Goal: Task Accomplishment & Management: Use online tool/utility

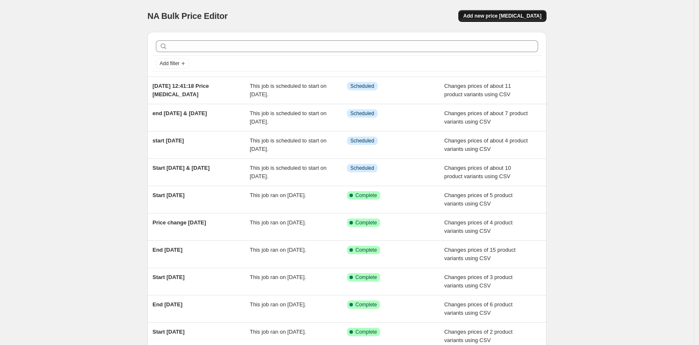
click at [533, 16] on span "Add new price [MEDICAL_DATA]" at bounding box center [502, 16] width 78 height 7
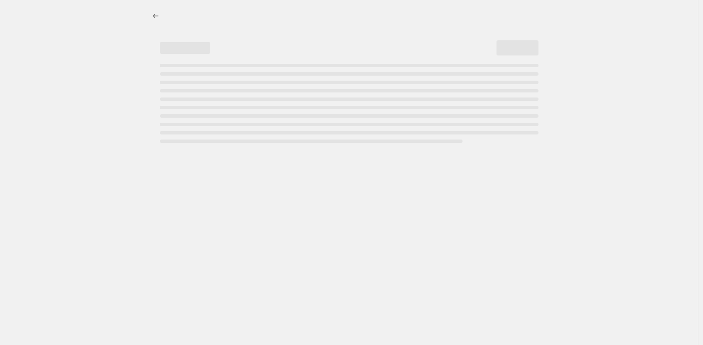
select select "percentage"
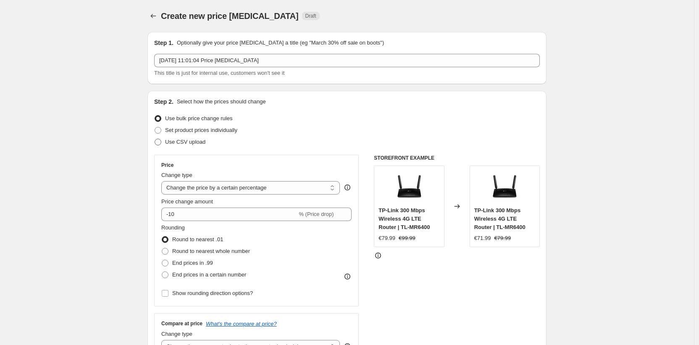
click at [178, 142] on span "Use CSV upload" at bounding box center [185, 142] width 40 height 6
click at [155, 139] on input "Use CSV upload" at bounding box center [155, 139] width 0 height 0
radio input "true"
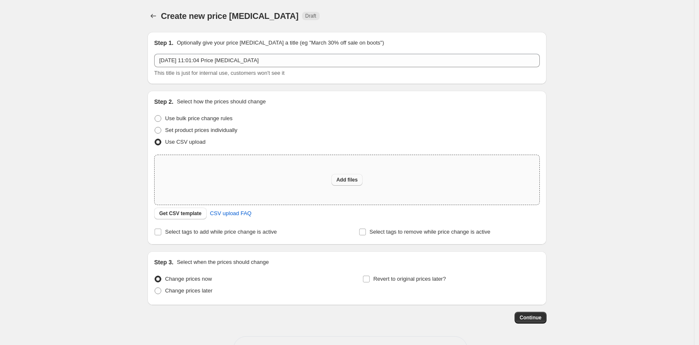
click at [356, 181] on span "Add files" at bounding box center [346, 179] width 21 height 7
type input "C:\fakepath\end-26th-oct.csv"
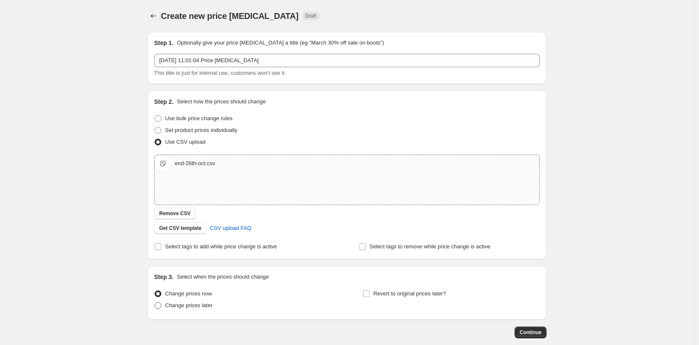
click at [175, 305] on span "Change prices later" at bounding box center [188, 305] width 47 height 6
click at [155, 302] on input "Change prices later" at bounding box center [155, 302] width 0 height 0
radio input "true"
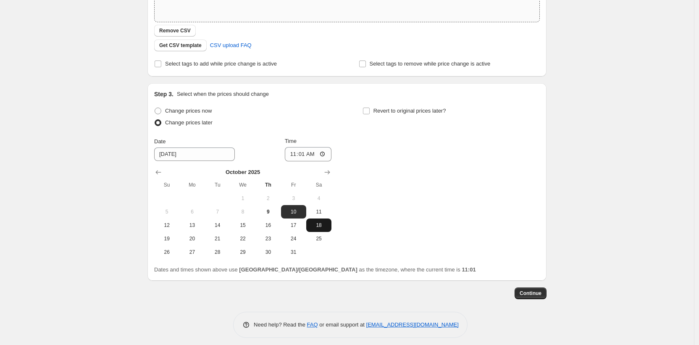
scroll to position [188, 0]
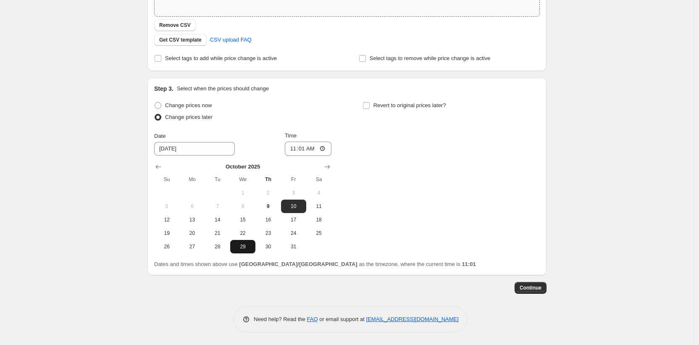
click at [244, 248] on span "29" at bounding box center [242, 246] width 18 height 7
type input "10/29/2025"
click at [304, 147] on input "11:01" at bounding box center [308, 148] width 47 height 14
type input "03:00"
click at [449, 194] on div "Change prices now Change prices later Date 10/29/2025 Time 03:00 October 2025 S…" at bounding box center [346, 177] width 385 height 154
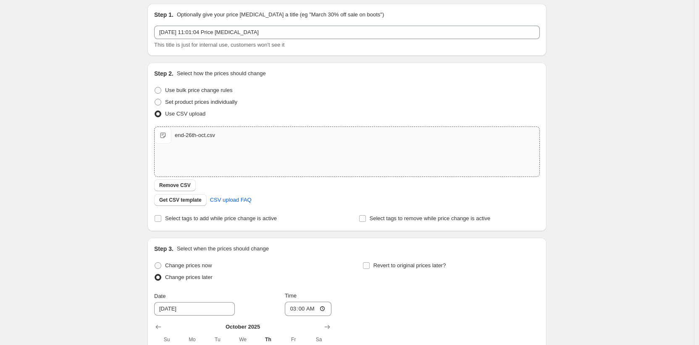
scroll to position [0, 0]
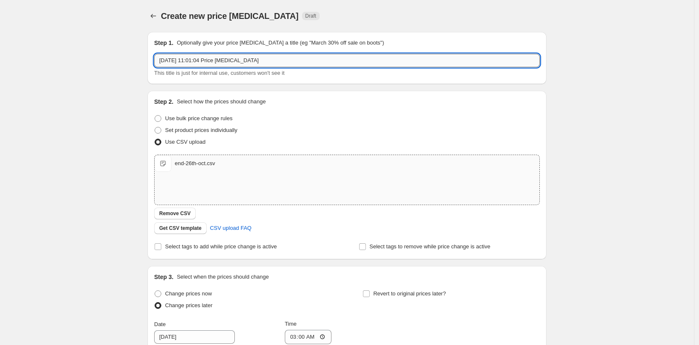
click at [198, 62] on input "9 Oct 2025, 11:01:04 Price change job" at bounding box center [346, 60] width 385 height 13
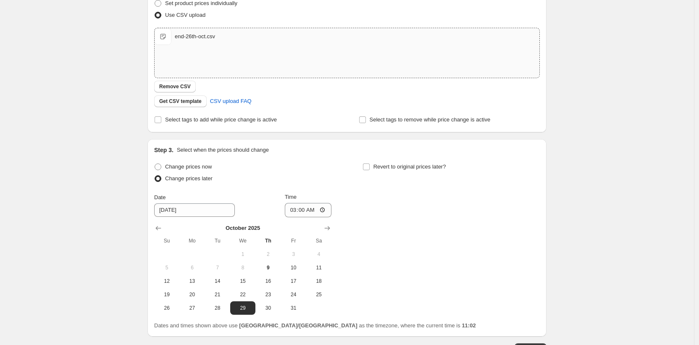
scroll to position [188, 0]
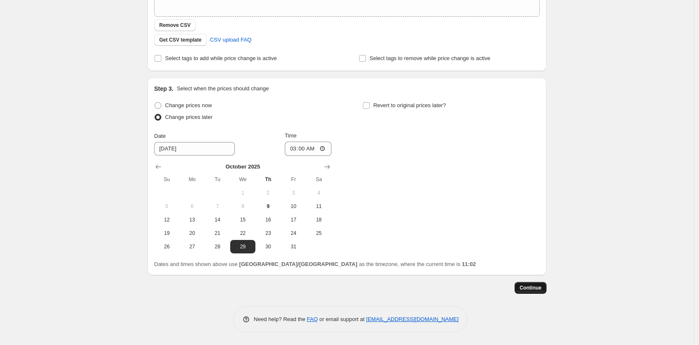
type input "end [DATE]"
click at [535, 287] on span "Continue" at bounding box center [530, 287] width 22 height 7
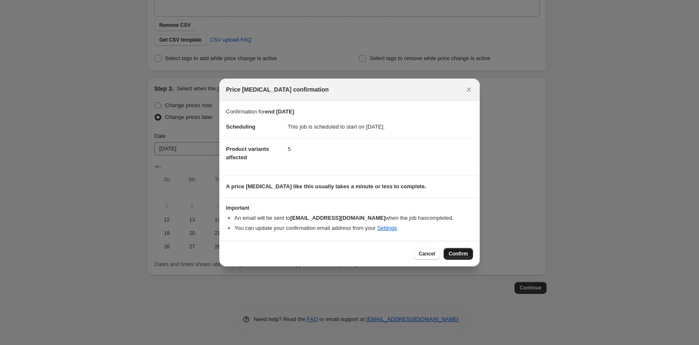
click at [462, 256] on span "Confirm" at bounding box center [457, 253] width 19 height 7
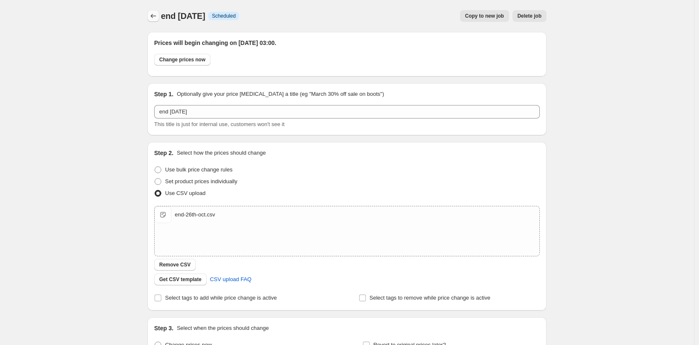
click at [155, 16] on icon "Price change jobs" at bounding box center [153, 16] width 8 height 8
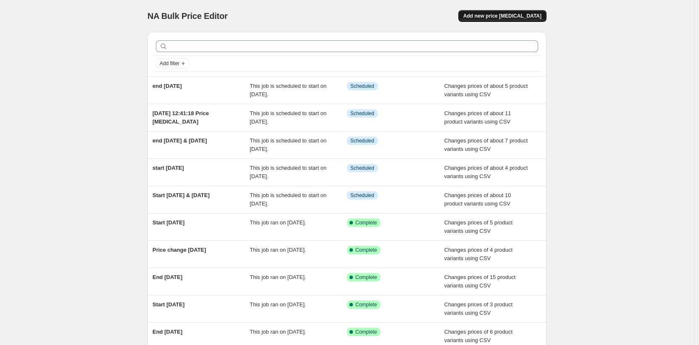
click at [491, 14] on span "Add new price [MEDICAL_DATA]" at bounding box center [502, 16] width 78 height 7
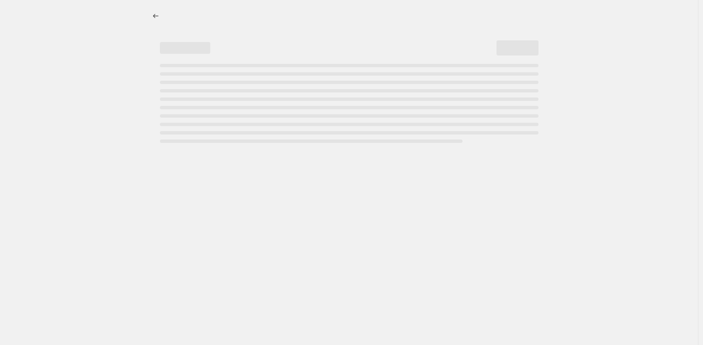
select select "percentage"
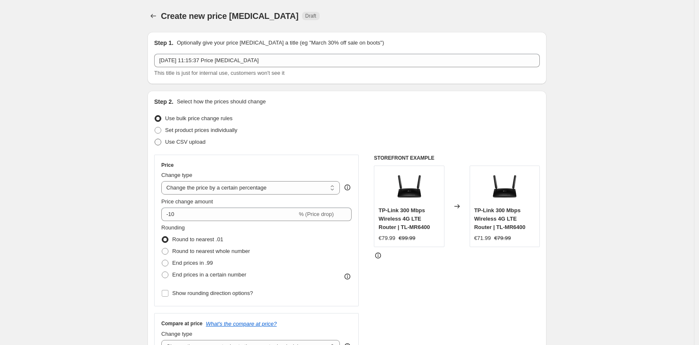
click at [175, 143] on span "Use CSV upload" at bounding box center [185, 142] width 40 height 6
click at [155, 139] on input "Use CSV upload" at bounding box center [155, 139] width 0 height 0
radio input "true"
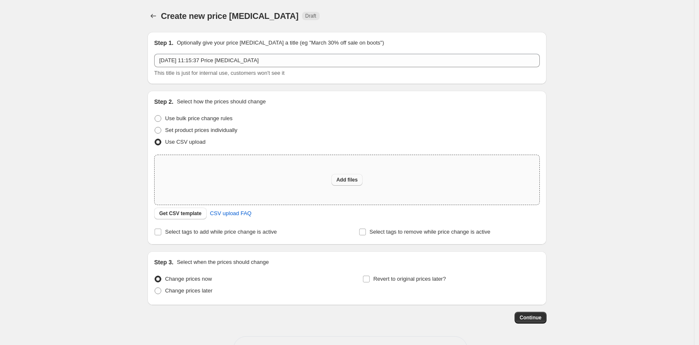
click at [349, 180] on span "Add files" at bounding box center [346, 179] width 21 height 7
type input "C:\fakepath\end-28-29th-oct.csv"
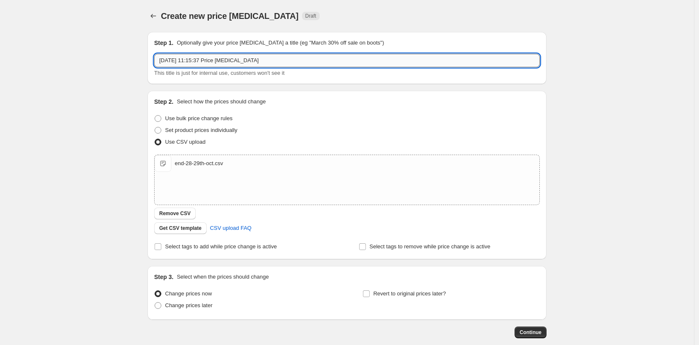
click at [219, 60] on input "[DATE] 11:15:37 Price [MEDICAL_DATA]" at bounding box center [346, 60] width 385 height 13
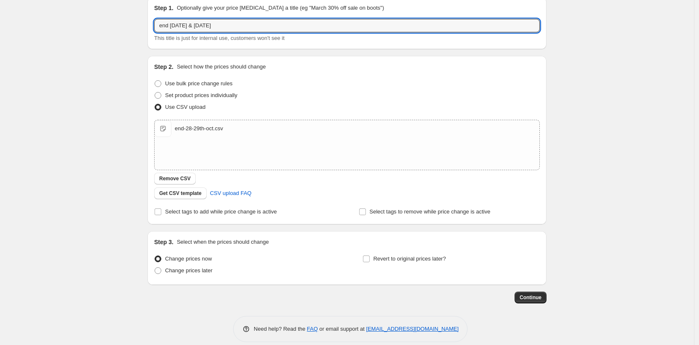
scroll to position [45, 0]
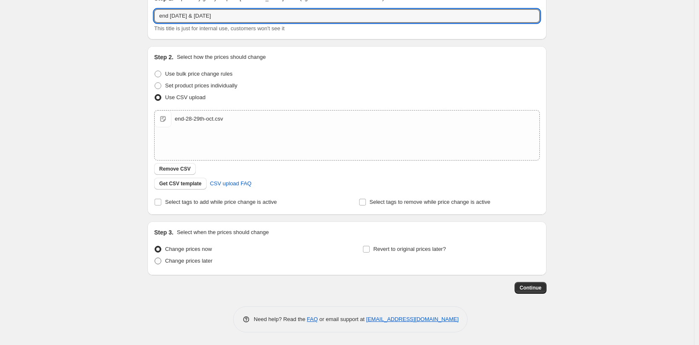
type input "end [DATE] & [DATE]"
click at [189, 259] on span "Change prices later" at bounding box center [188, 260] width 47 height 6
click at [155, 258] on input "Change prices later" at bounding box center [155, 257] width 0 height 0
radio input "true"
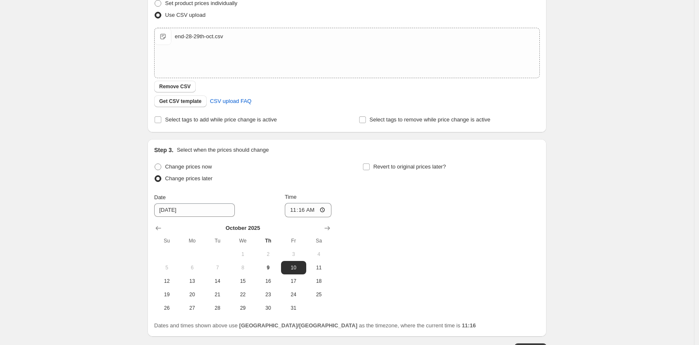
scroll to position [188, 0]
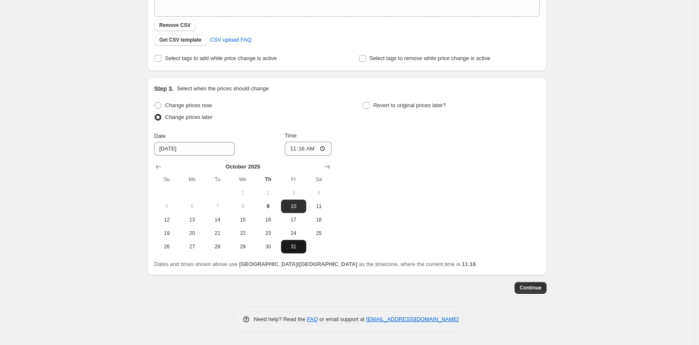
click at [288, 249] on button "31" at bounding box center [293, 246] width 25 height 13
type input "[DATE]"
click at [302, 148] on input "11:16" at bounding box center [308, 148] width 47 height 14
type input "03:00"
click at [540, 290] on span "Continue" at bounding box center [530, 287] width 22 height 7
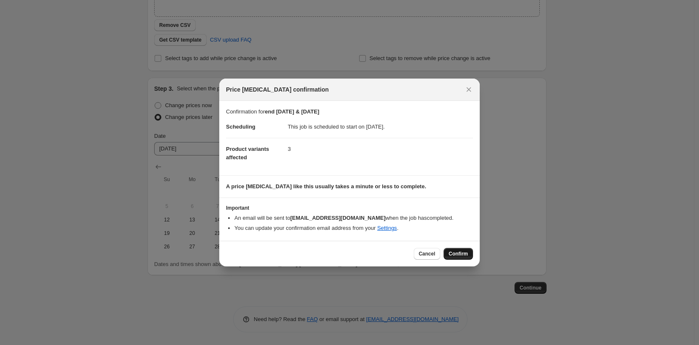
click at [458, 254] on span "Confirm" at bounding box center [457, 253] width 19 height 7
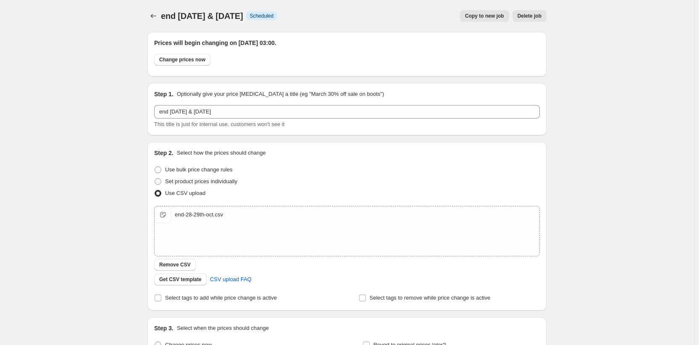
scroll to position [188, 0]
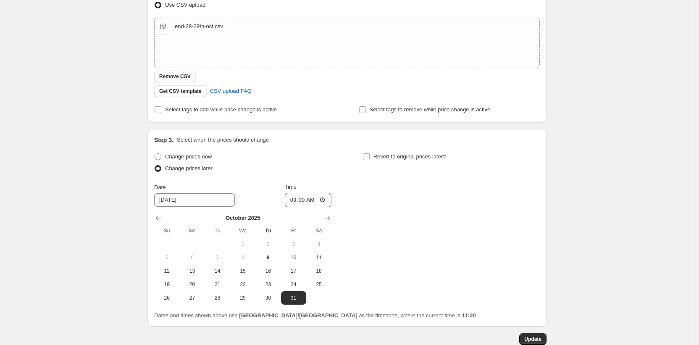
click at [186, 75] on span "Remove CSV" at bounding box center [174, 76] width 31 height 7
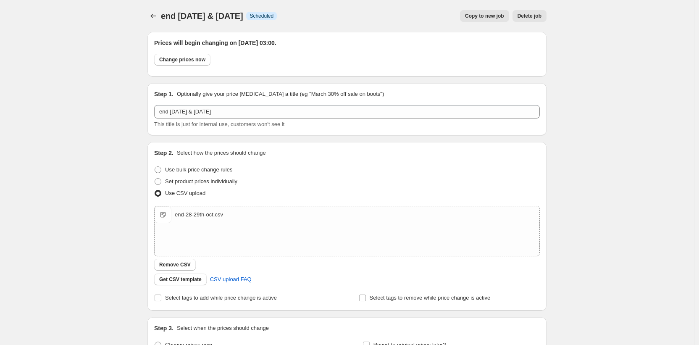
scroll to position [239, 0]
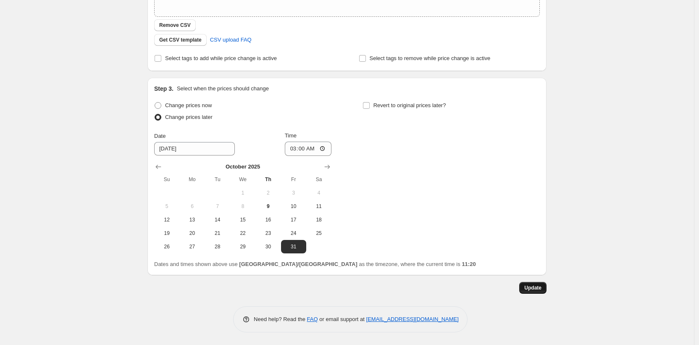
click at [537, 285] on span "Update" at bounding box center [532, 287] width 17 height 7
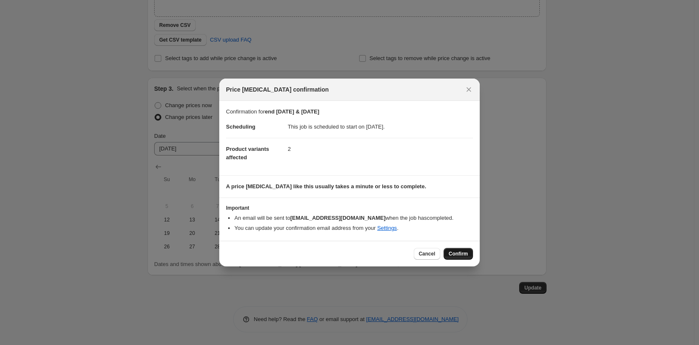
click at [467, 257] on button "Confirm" at bounding box center [457, 254] width 29 height 12
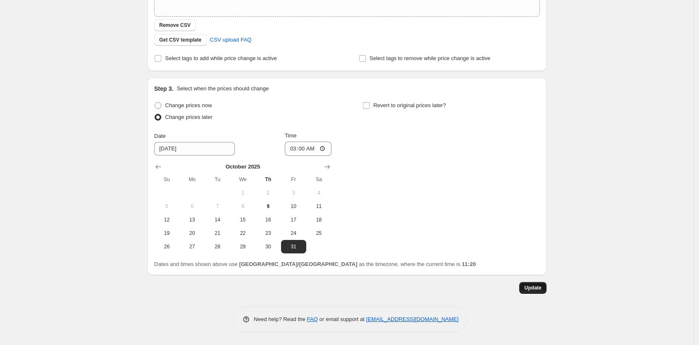
click at [534, 288] on span "Update" at bounding box center [532, 287] width 17 height 7
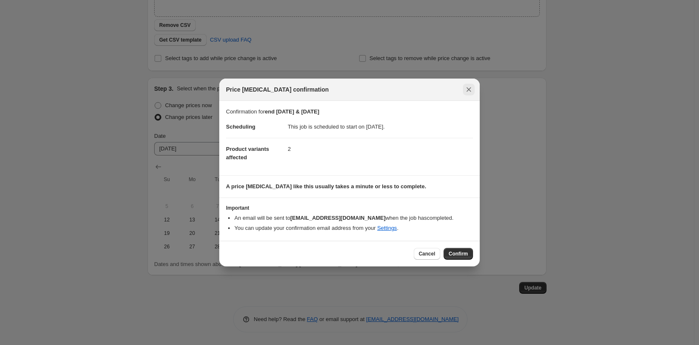
click at [470, 89] on icon "Close" at bounding box center [468, 89] width 8 height 8
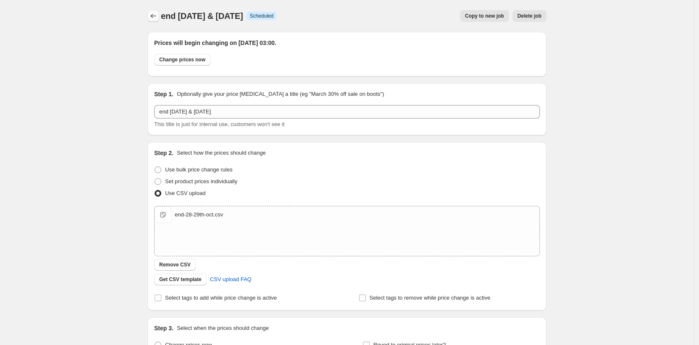
click at [154, 16] on icon "Price change jobs" at bounding box center [153, 16] width 5 height 4
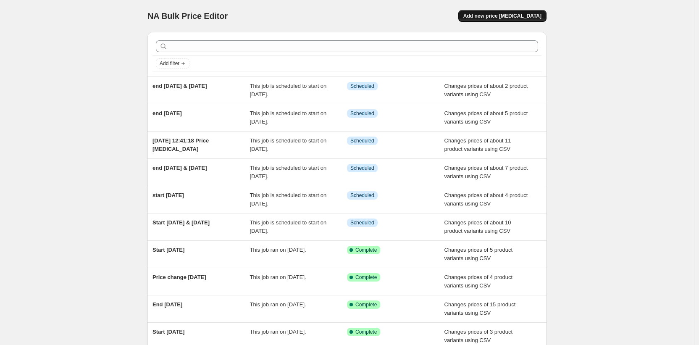
click at [528, 11] on button "Add new price [MEDICAL_DATA]" at bounding box center [502, 16] width 88 height 12
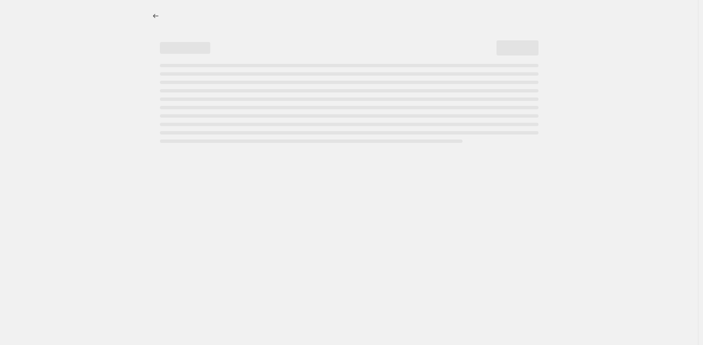
select select "percentage"
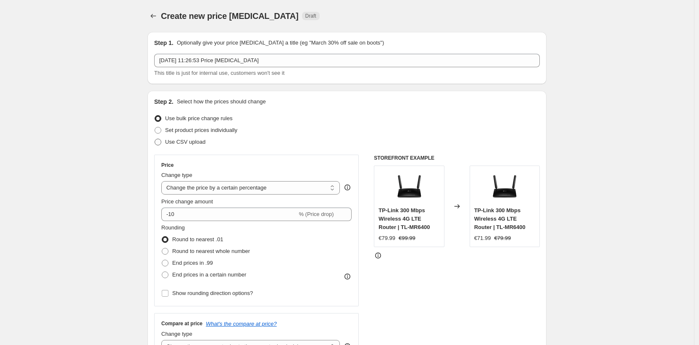
click at [185, 141] on span "Use CSV upload" at bounding box center [185, 142] width 40 height 6
click at [155, 139] on input "Use CSV upload" at bounding box center [155, 139] width 0 height 0
radio input "true"
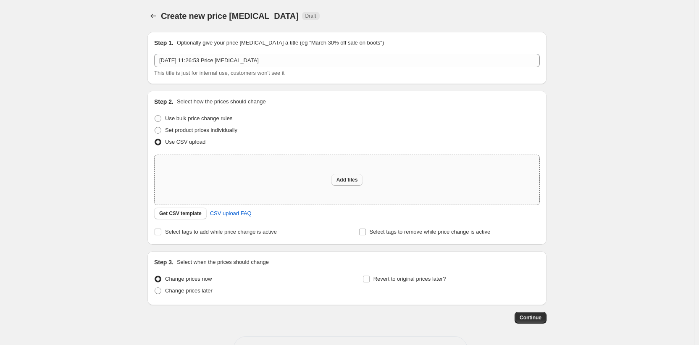
click at [356, 177] on span "Add files" at bounding box center [346, 179] width 21 height 7
type input "C:\fakepath\end-2nd-Nov.csv"
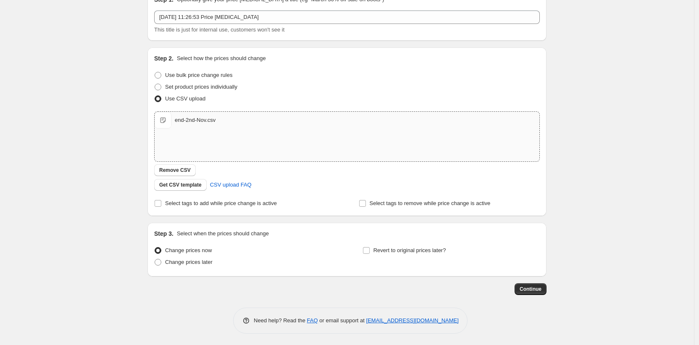
scroll to position [45, 0]
click at [176, 262] on span "Change prices later" at bounding box center [188, 260] width 47 height 6
click at [155, 258] on input "Change prices later" at bounding box center [155, 257] width 0 height 0
radio input "true"
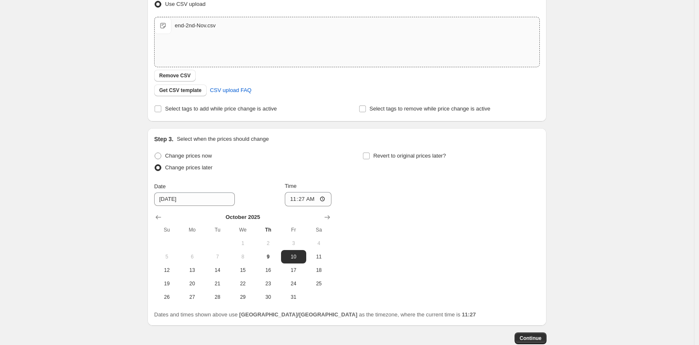
scroll to position [188, 0]
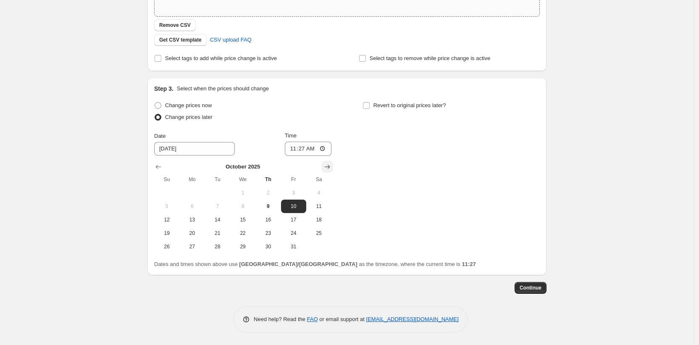
click at [333, 163] on button "Show next month, November 2025" at bounding box center [327, 167] width 12 height 12
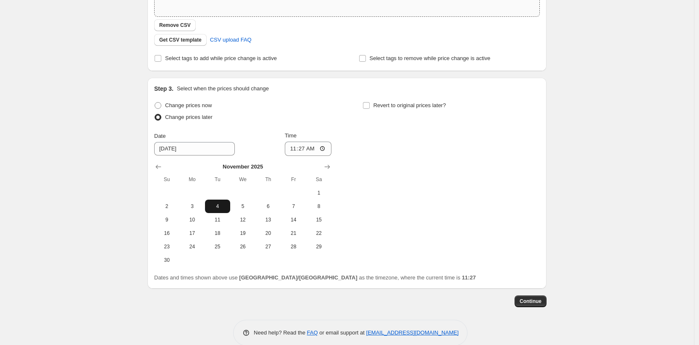
click at [216, 206] on span "4" at bounding box center [217, 206] width 18 height 7
type input "11/4/2025"
click at [298, 149] on input "11:27" at bounding box center [308, 148] width 47 height 14
type input "03:00"
click at [437, 171] on div "Change prices now Change prices later Date 11/4/2025 Time 03:00 November 2025 S…" at bounding box center [346, 183] width 385 height 167
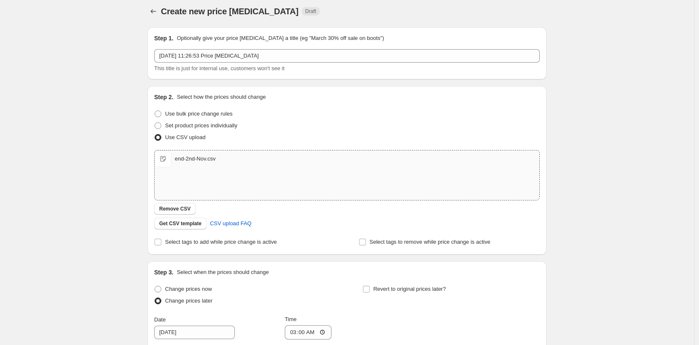
scroll to position [0, 0]
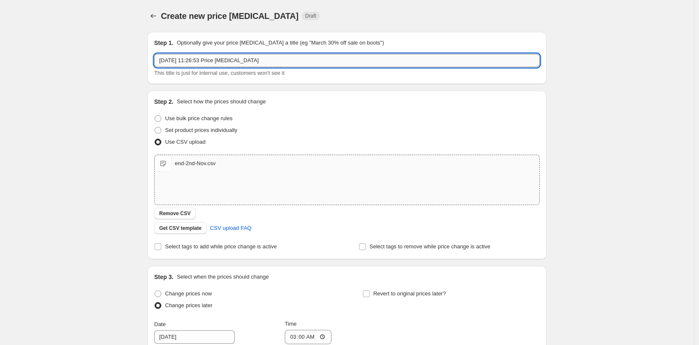
click at [201, 61] on input "9 Oct 2025, 11:26:53 Price change job" at bounding box center [346, 60] width 385 height 13
click at [164, 60] on input "end 2nd Nov" at bounding box center [346, 60] width 385 height 13
type input "End 2nd Nov"
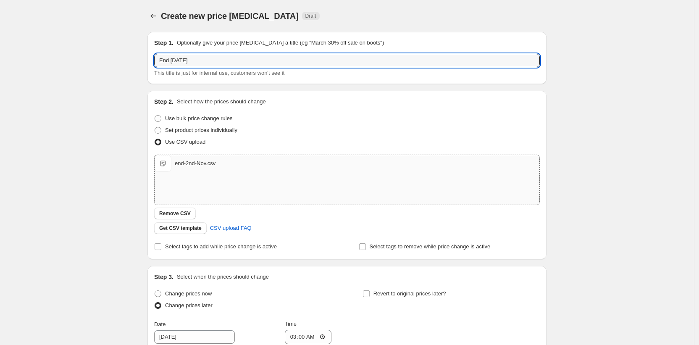
click at [647, 176] on div "Create new price change job. This page is ready Create new price change job Dra…" at bounding box center [347, 273] width 694 height 546
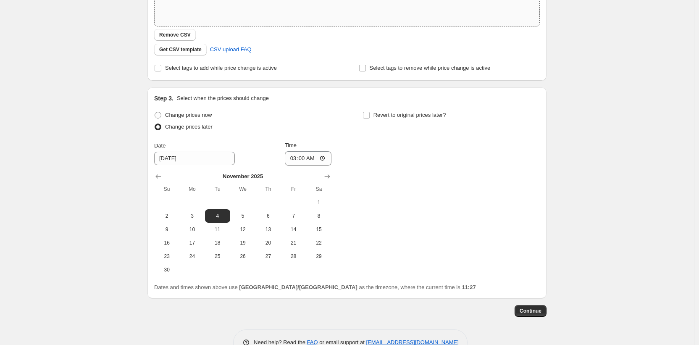
scroll to position [202, 0]
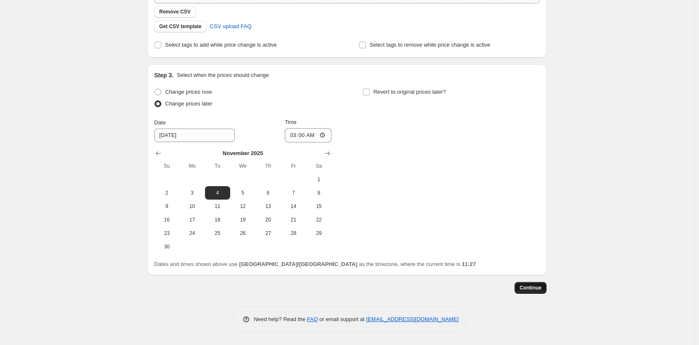
click at [536, 287] on span "Continue" at bounding box center [530, 287] width 22 height 7
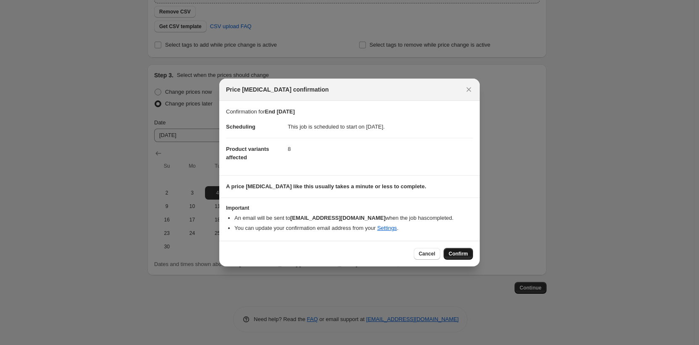
click at [460, 254] on span "Confirm" at bounding box center [457, 253] width 19 height 7
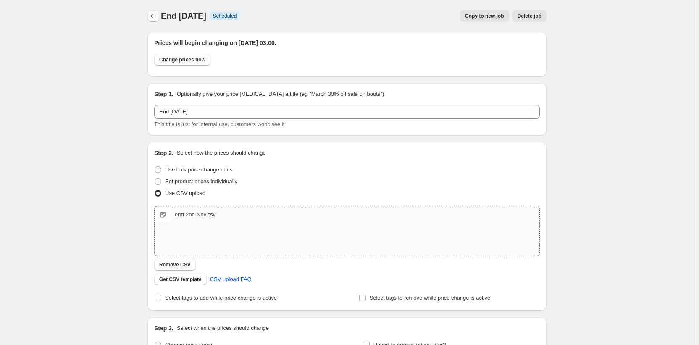
click at [157, 16] on icon "Price change jobs" at bounding box center [153, 16] width 8 height 8
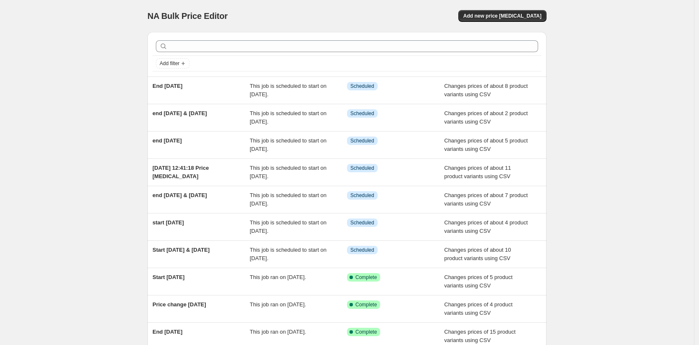
click at [589, 102] on div "NA Bulk Price Editor. This page is ready NA Bulk Price Editor Add new price cha…" at bounding box center [347, 216] width 694 height 432
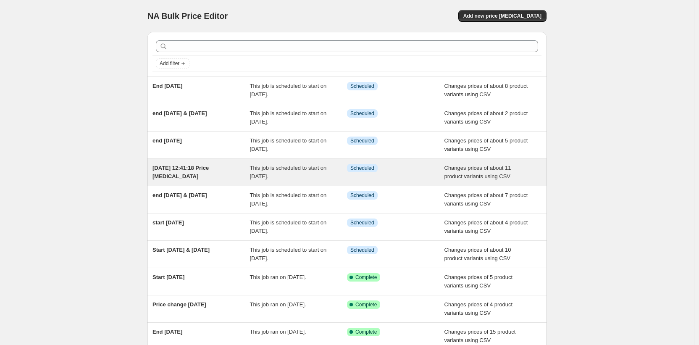
click at [179, 175] on span "[DATE] 12:41:18 Price [MEDICAL_DATA]" at bounding box center [180, 172] width 56 height 15
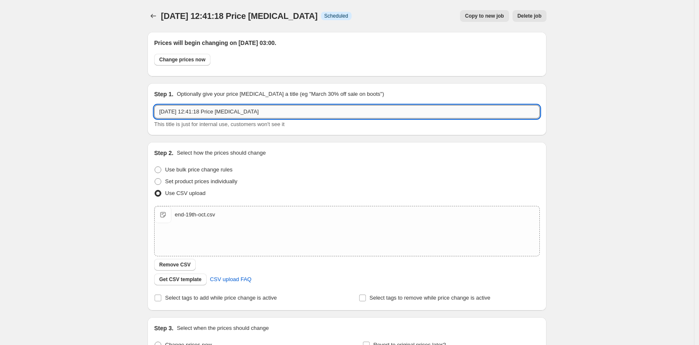
click at [190, 112] on input "[DATE] 12:41:18 Price [MEDICAL_DATA]" at bounding box center [346, 111] width 385 height 13
click at [190, 113] on input "[DATE] 12:41:18 Price [MEDICAL_DATA]" at bounding box center [346, 111] width 385 height 13
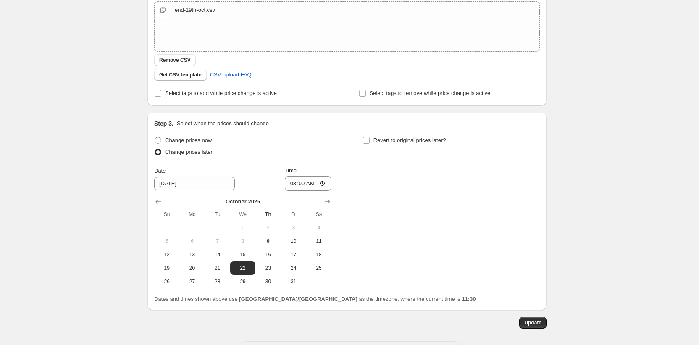
scroll to position [239, 0]
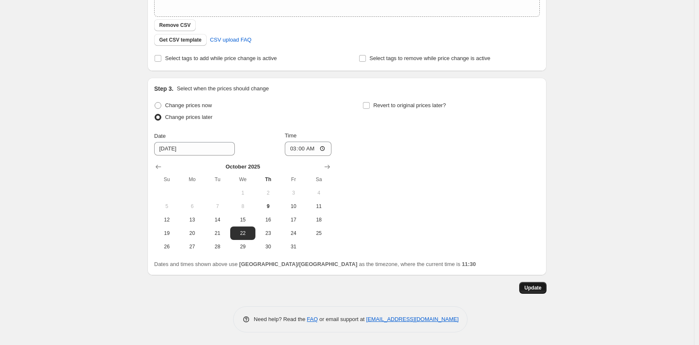
type input "end 19th Oct"
click at [532, 286] on span "Update" at bounding box center [532, 287] width 17 height 7
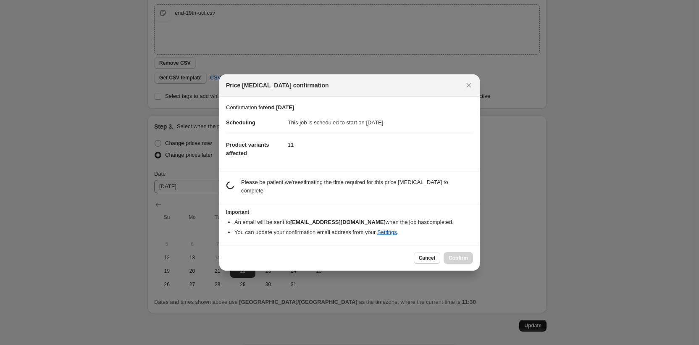
scroll to position [0, 0]
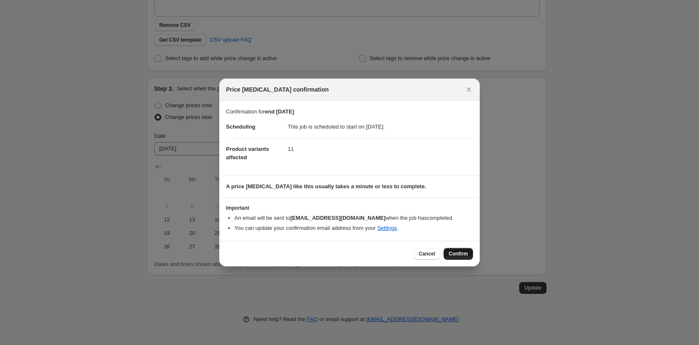
click at [469, 255] on button "Confirm" at bounding box center [457, 254] width 29 height 12
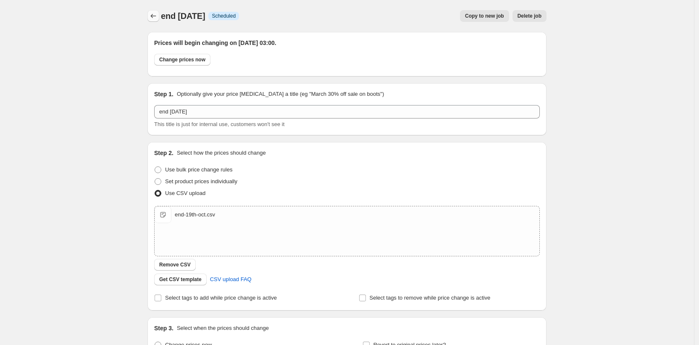
click at [154, 14] on icon "Price change jobs" at bounding box center [153, 16] width 8 height 8
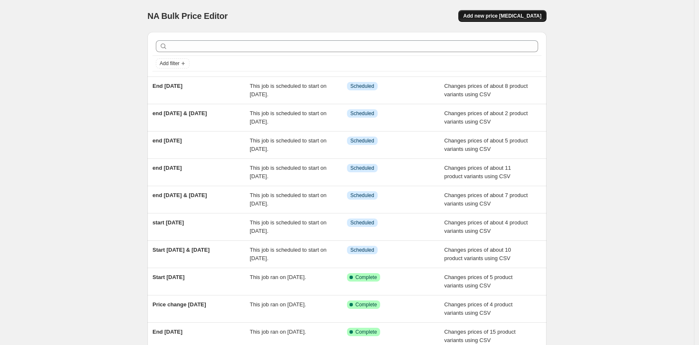
click at [501, 16] on span "Add new price [MEDICAL_DATA]" at bounding box center [502, 16] width 78 height 7
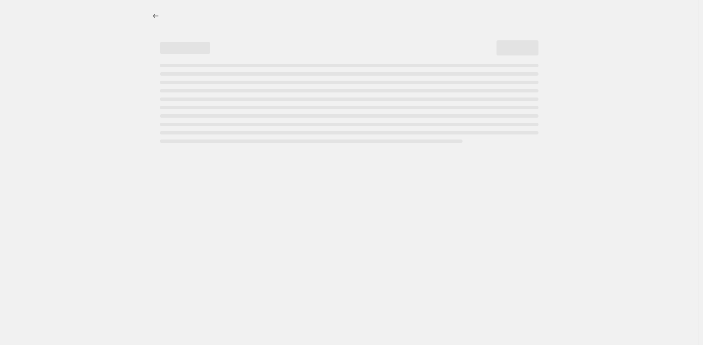
select select "percentage"
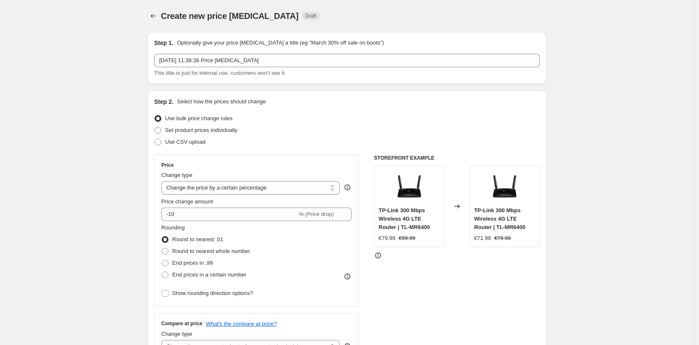
scroll to position [13, 0]
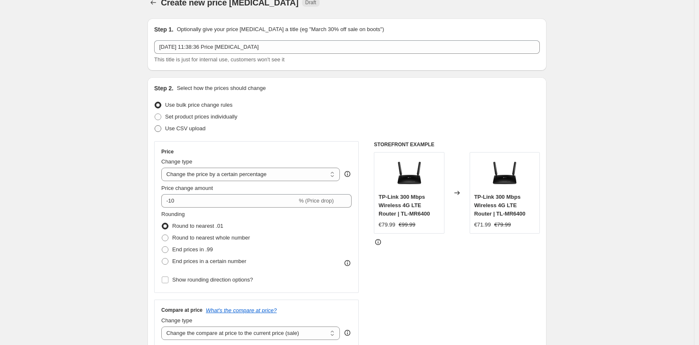
click at [173, 129] on span "Use CSV upload" at bounding box center [185, 128] width 40 height 6
click at [155, 126] on input "Use CSV upload" at bounding box center [155, 125] width 0 height 0
radio input "true"
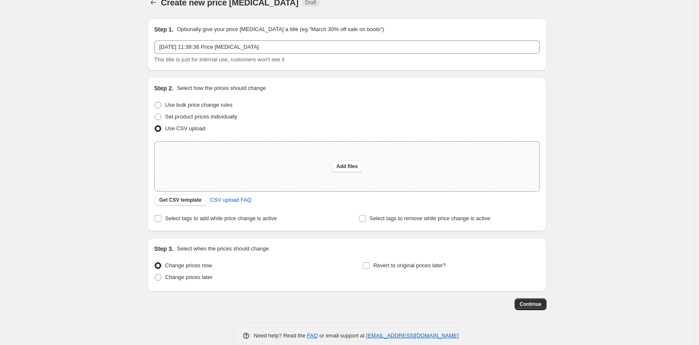
scroll to position [30, 0]
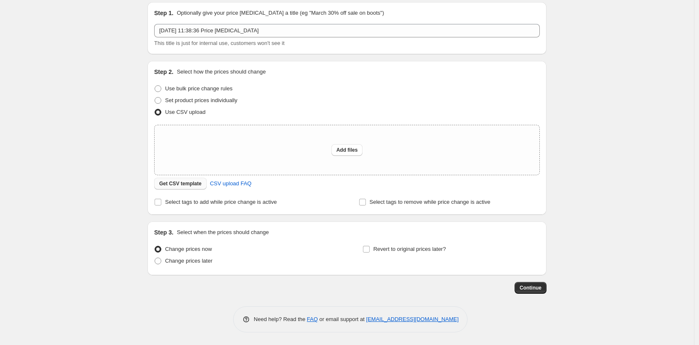
click at [193, 184] on span "Get CSV template" at bounding box center [180, 183] width 42 height 7
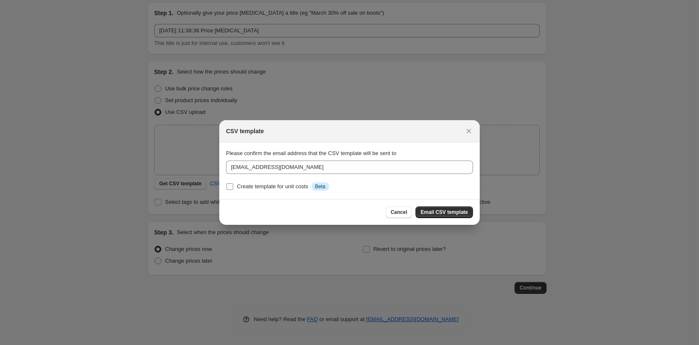
click at [234, 189] on label "Create template for unit costs Info Beta" at bounding box center [277, 187] width 103 height 12
click at [233, 189] on input "Create template for unit costs Info Beta" at bounding box center [229, 186] width 7 height 7
checkbox input "true"
click at [441, 212] on span "Email CSV template" at bounding box center [443, 212] width 47 height 7
